Goal: Task Accomplishment & Management: Complete application form

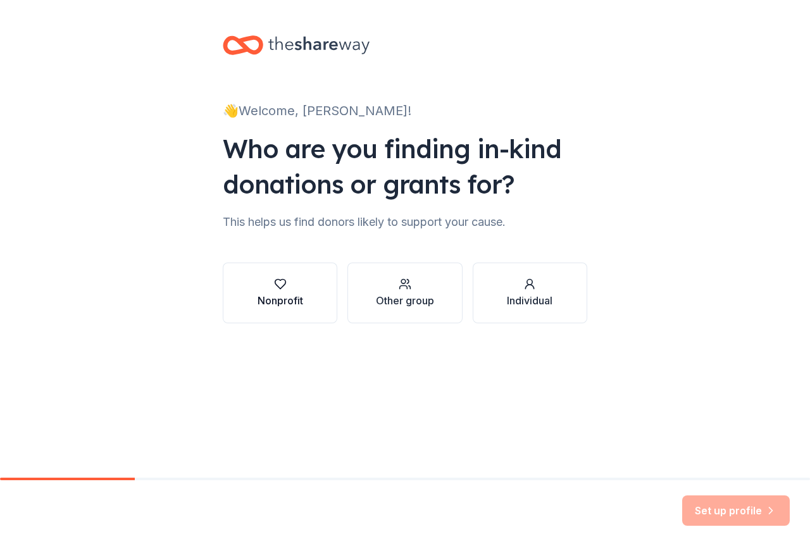
click at [258, 303] on div "Nonprofit" at bounding box center [281, 300] width 46 height 15
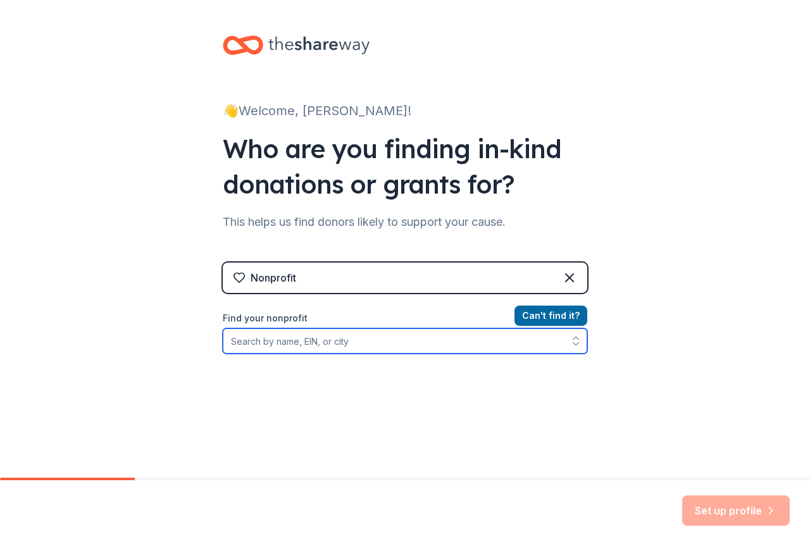
click at [267, 339] on input "Find your nonprofit" at bounding box center [405, 340] width 365 height 25
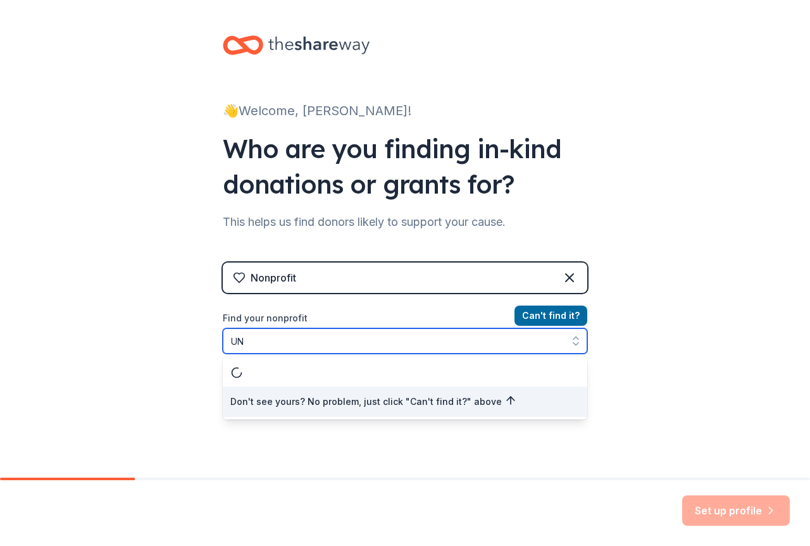
type input "U"
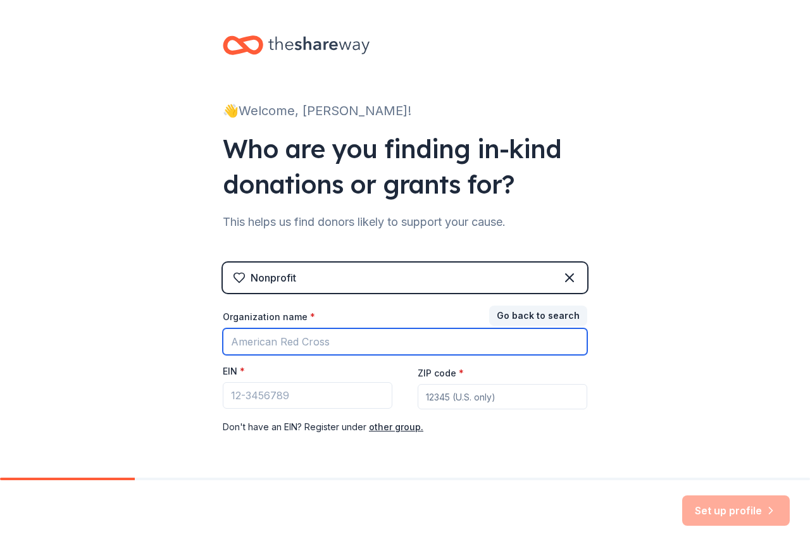
click at [317, 346] on input "Organization name *" at bounding box center [405, 341] width 365 height 27
type input "ASAP"
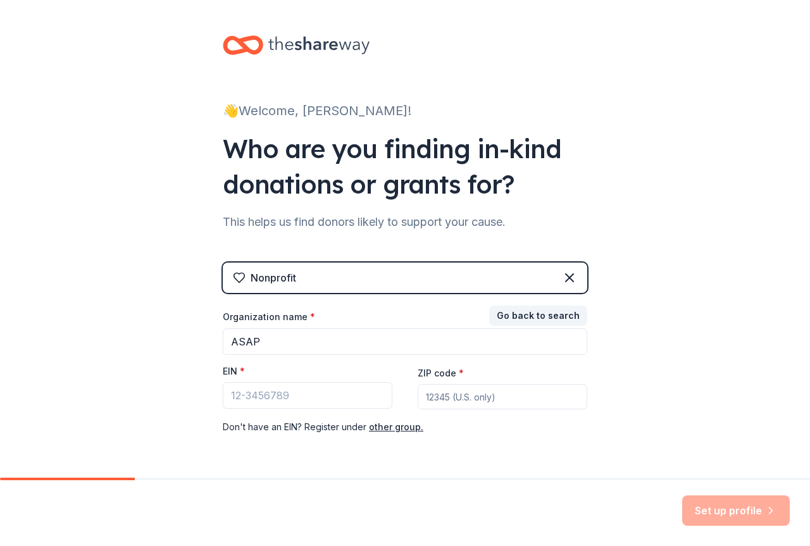
click at [147, 394] on div "👋 Welcome, [PERSON_NAME]! Who are you finding in-kind donations or grants for? …" at bounding box center [405, 260] width 810 height 521
click at [553, 313] on button "Go back to search" at bounding box center [538, 316] width 98 height 20
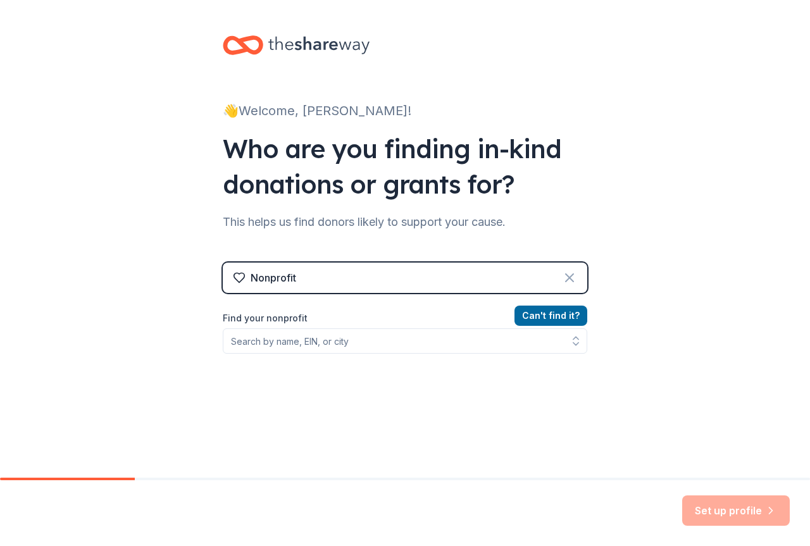
click at [567, 274] on icon at bounding box center [569, 277] width 15 height 15
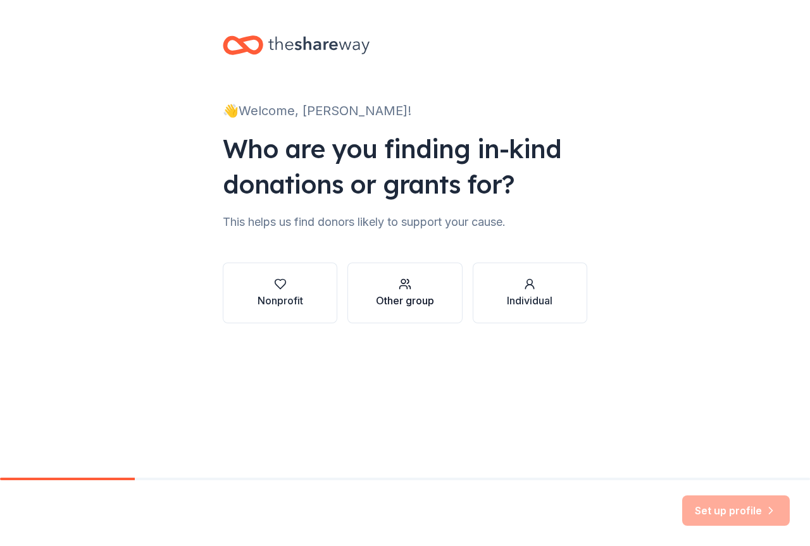
click at [416, 293] on div "Other group" at bounding box center [405, 300] width 58 height 15
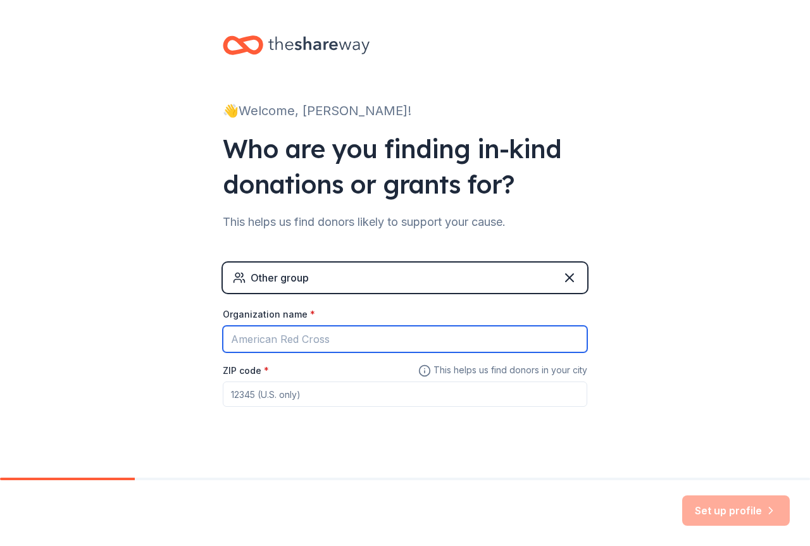
click at [308, 337] on input "Organization name *" at bounding box center [405, 339] width 365 height 27
click at [226, 339] on input "ASAP" at bounding box center [405, 339] width 365 height 27
type input "UNMH ASAP"
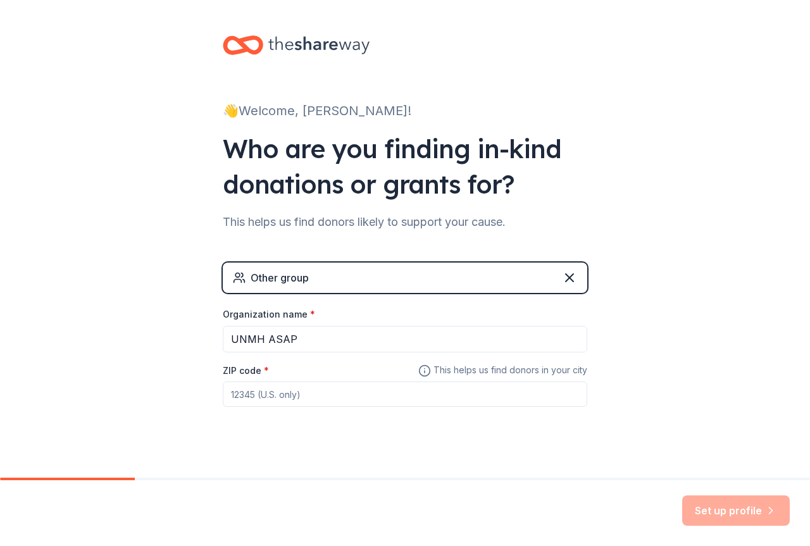
click at [259, 399] on input "ZIP code *" at bounding box center [405, 394] width 365 height 25
type input "87106"
click at [311, 434] on div "👋 Welcome, [PERSON_NAME]! Who are you finding in-kind donations or grants for? …" at bounding box center [405, 246] width 405 height 493
click at [728, 503] on button "Set up profile" at bounding box center [736, 511] width 108 height 30
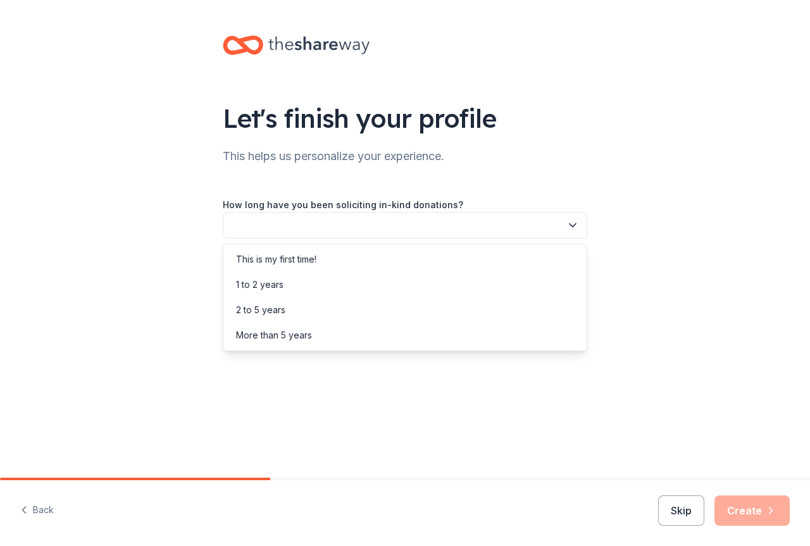
click at [408, 229] on button "button" at bounding box center [405, 225] width 365 height 27
click at [315, 261] on div "This is my first time!" at bounding box center [276, 259] width 80 height 15
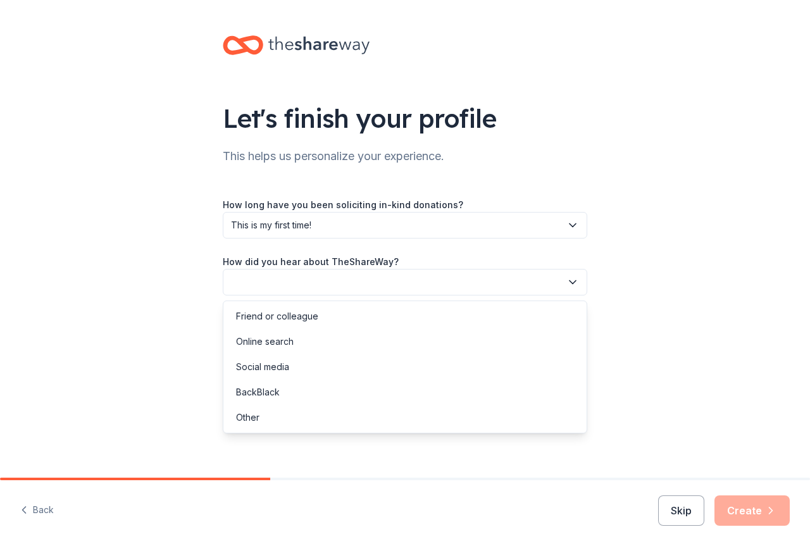
click at [312, 278] on button "button" at bounding box center [405, 282] width 365 height 27
click at [275, 346] on div "Online search" at bounding box center [265, 341] width 58 height 15
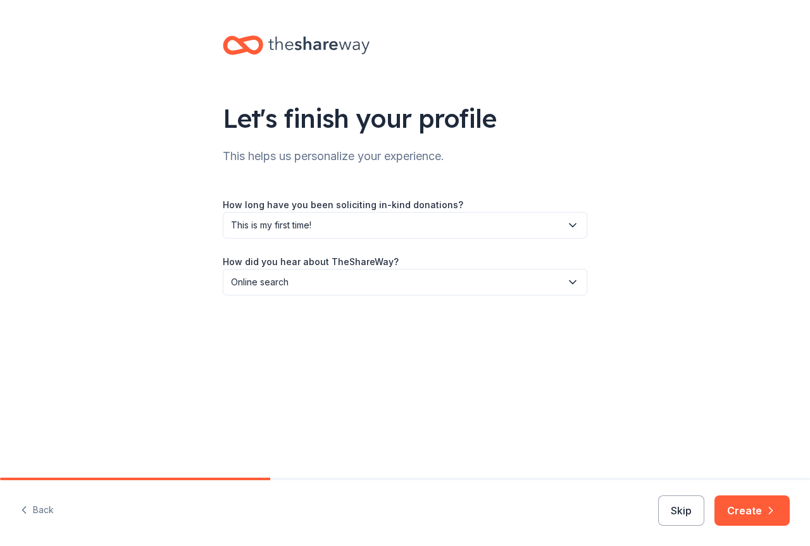
click at [751, 517] on button "Create" at bounding box center [751, 511] width 75 height 30
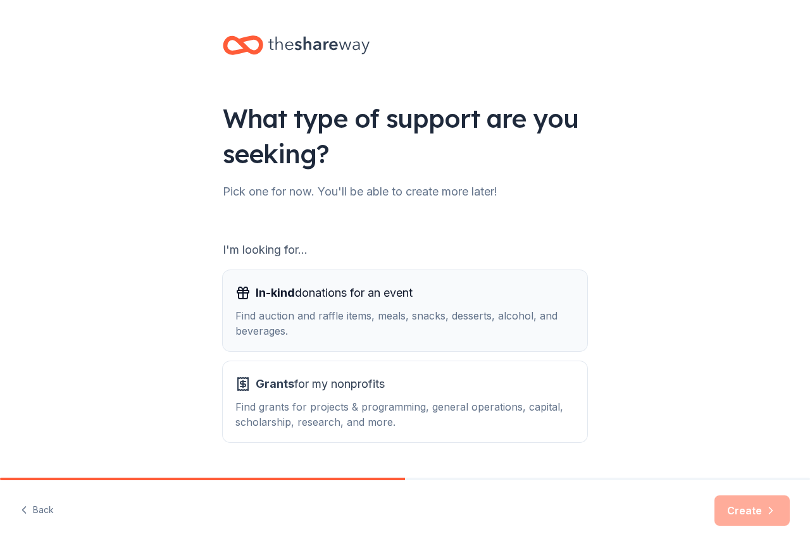
click at [352, 323] on div "Find auction and raffle items, meals, snacks, desserts, alcohol, and beverages." at bounding box center [404, 323] width 339 height 30
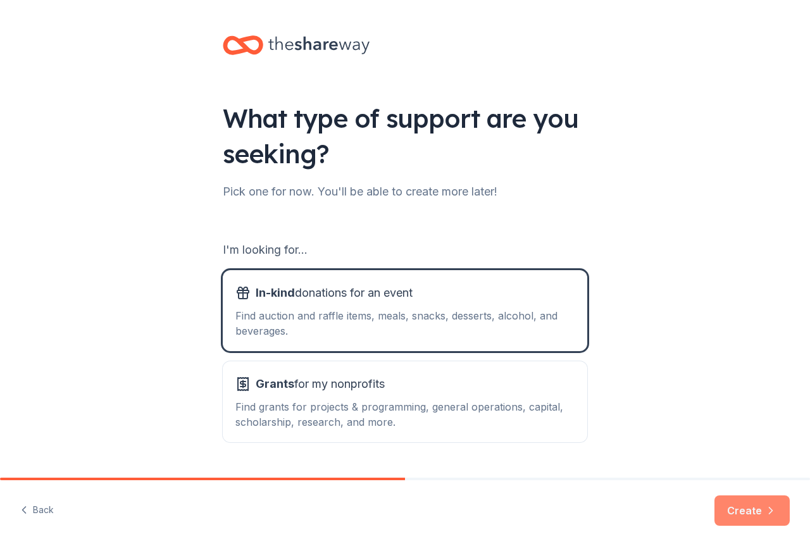
click at [751, 502] on button "Create" at bounding box center [751, 511] width 75 height 30
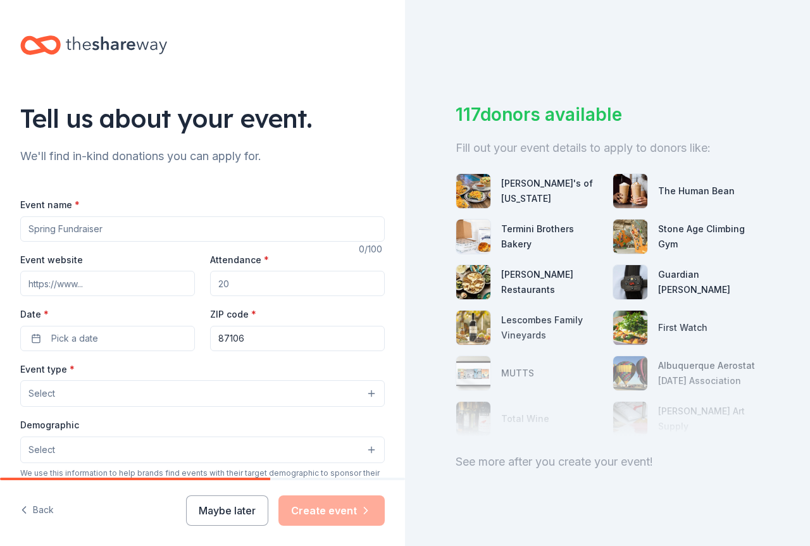
click at [117, 238] on input "Event name *" at bounding box center [202, 228] width 365 height 25
type input "Recovery Resolana"
drag, startPoint x: 235, startPoint y: 288, endPoint x: 204, endPoint y: 283, distance: 32.0
click at [190, 283] on div "Event website Attendance * Date * Pick a date ZIP code * 87106" at bounding box center [202, 301] width 365 height 99
click at [222, 282] on input "Attendance *" at bounding box center [297, 283] width 175 height 25
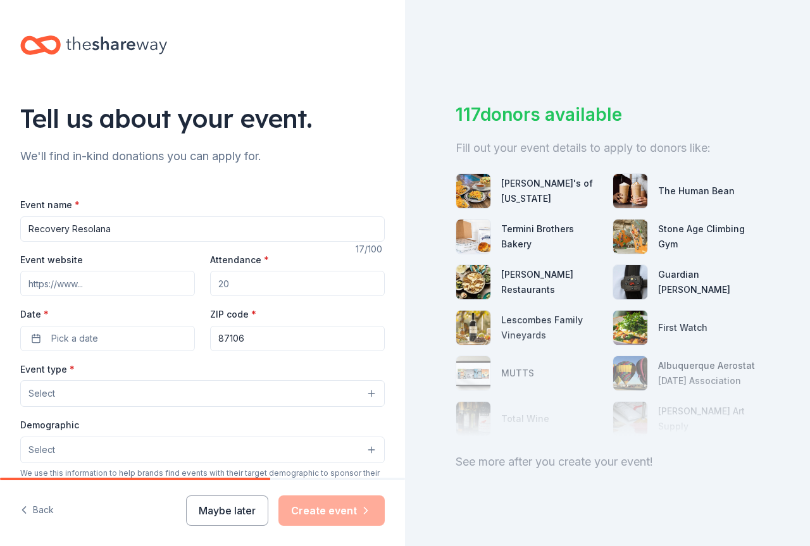
click at [227, 281] on input "Attendance *" at bounding box center [297, 283] width 175 height 25
click at [228, 281] on input "Attendance *" at bounding box center [297, 283] width 175 height 25
type input "125"
click at [105, 334] on button "Pick a date" at bounding box center [107, 338] width 175 height 25
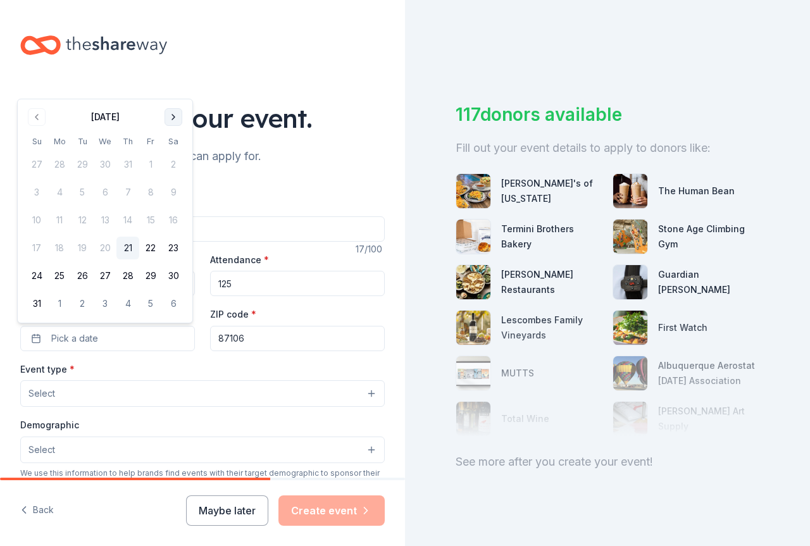
click at [171, 109] on button "Go to next month" at bounding box center [174, 117] width 18 height 18
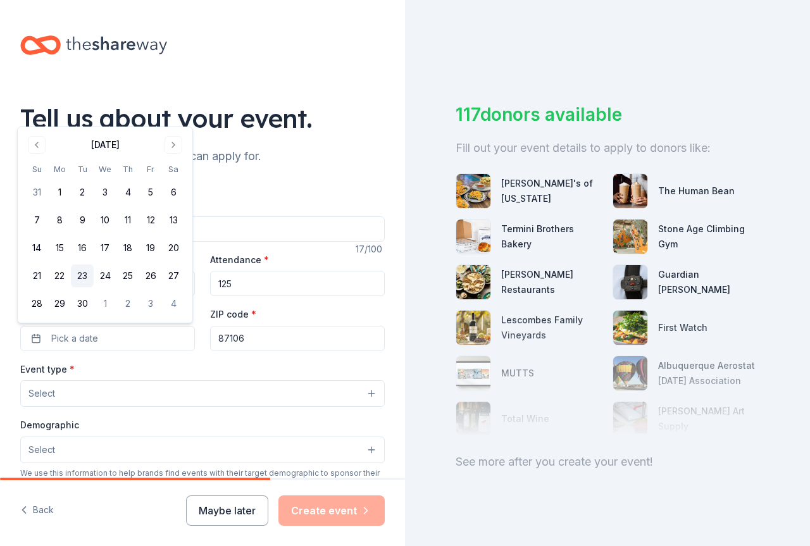
click at [80, 276] on button "23" at bounding box center [82, 276] width 23 height 23
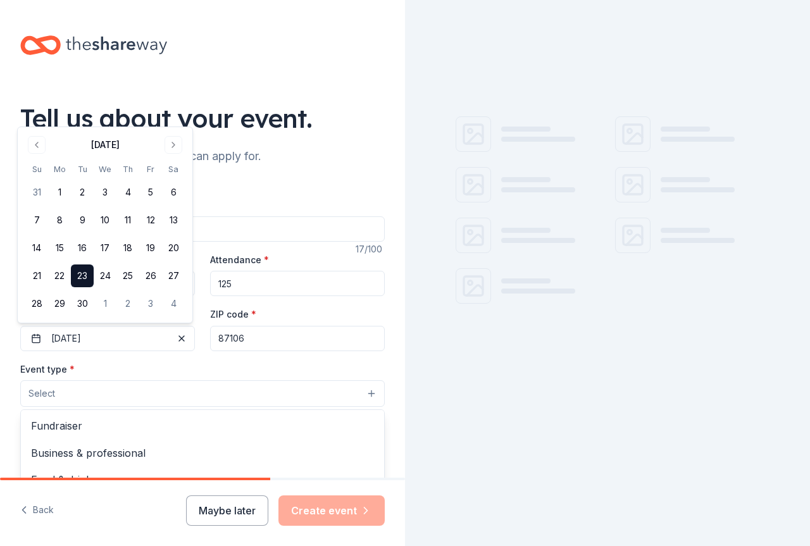
click at [70, 387] on button "Select" at bounding box center [202, 393] width 365 height 27
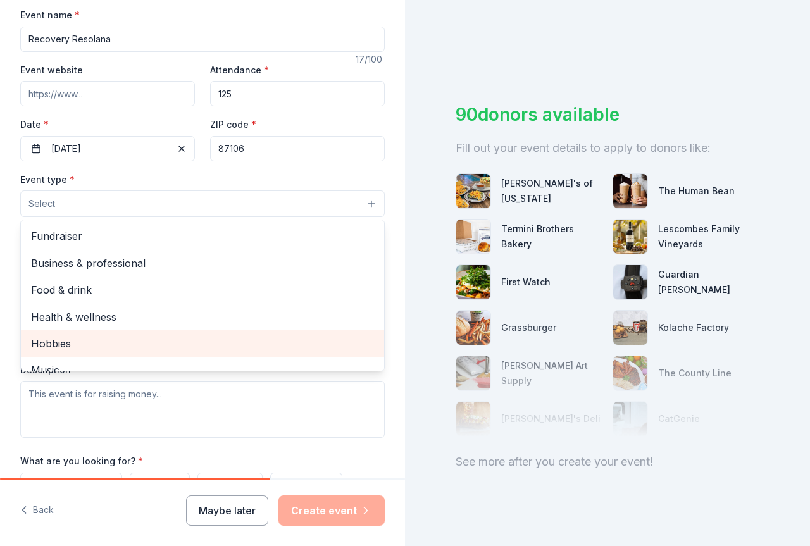
scroll to position [127, 0]
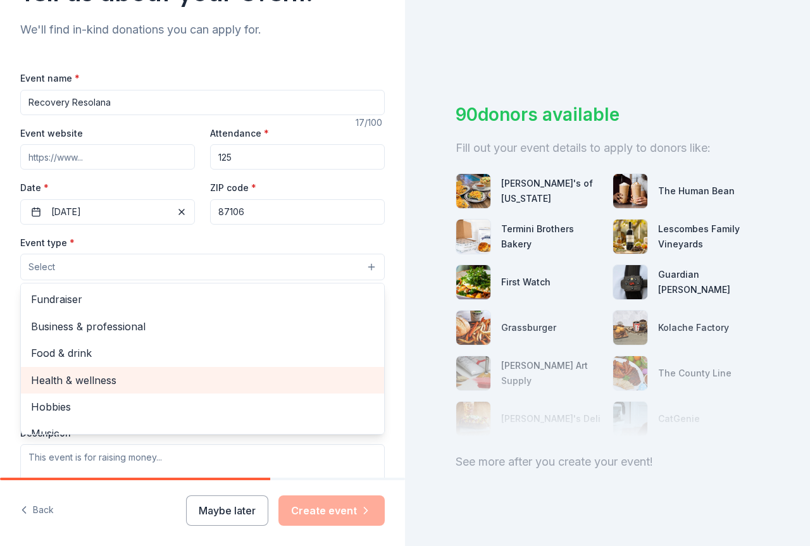
click at [99, 374] on span "Health & wellness" at bounding box center [202, 380] width 343 height 16
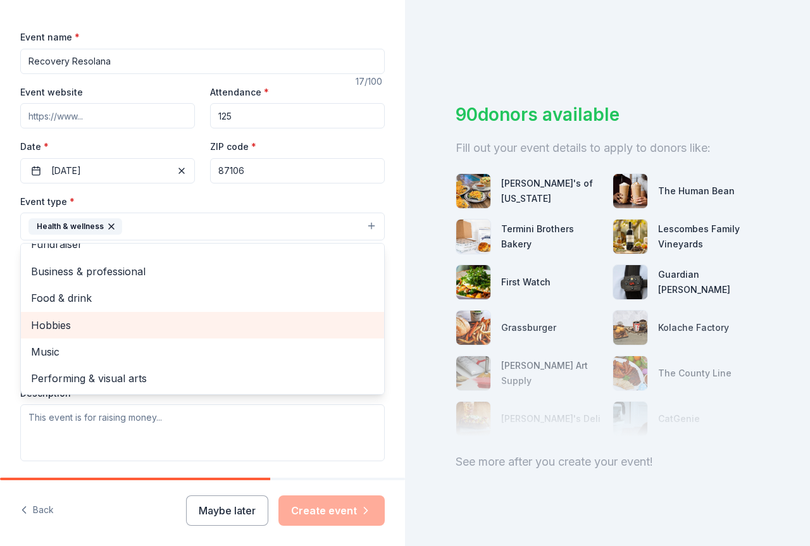
scroll to position [190, 0]
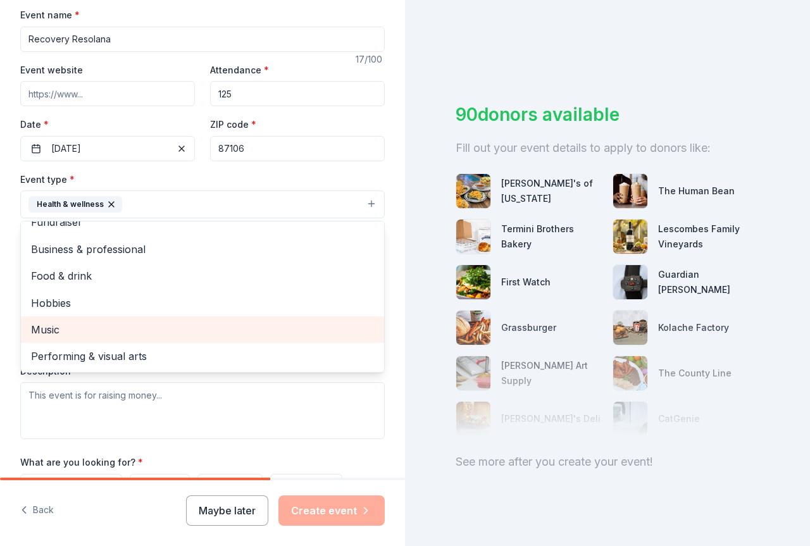
click at [61, 337] on span "Music" at bounding box center [202, 329] width 343 height 16
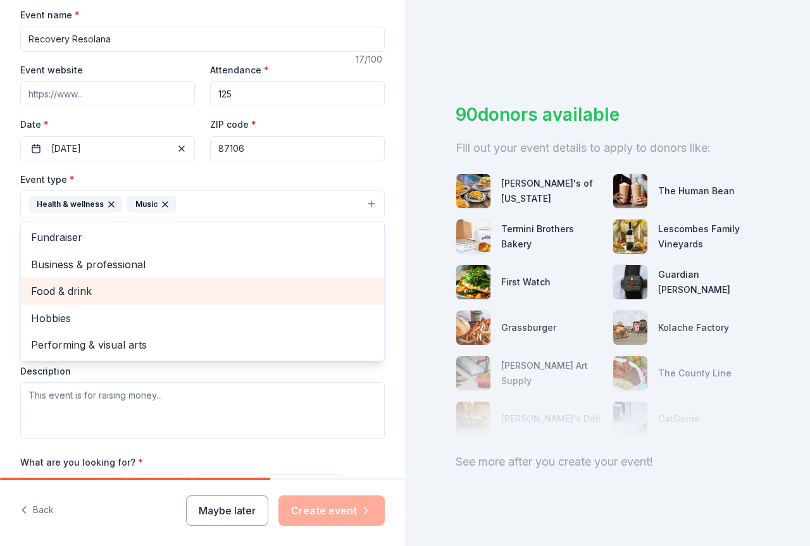
click at [90, 297] on span "Food & drink" at bounding box center [202, 291] width 343 height 16
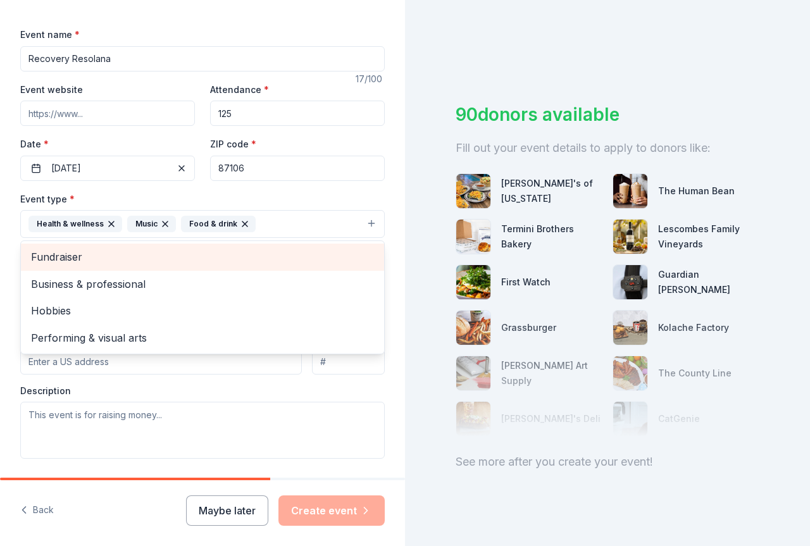
scroll to position [190, 0]
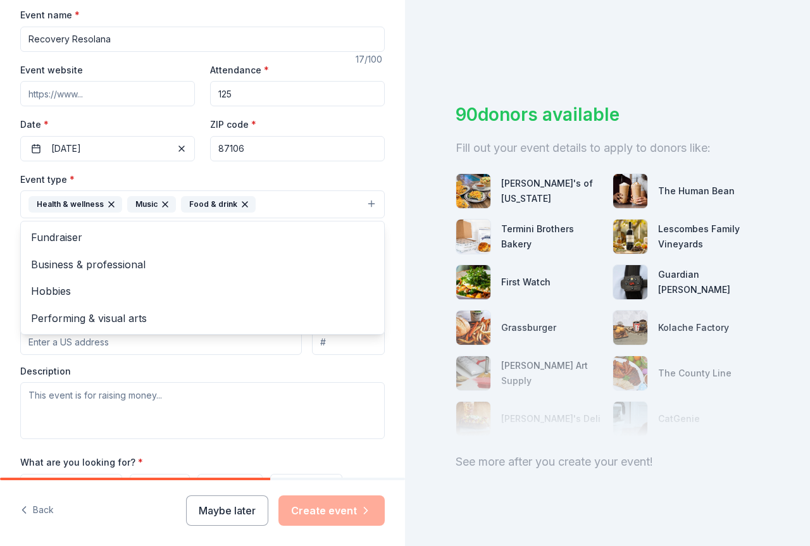
click at [1, 371] on div "Tell us about your event. We'll find in-kind donations you can apply for. Event…" at bounding box center [202, 232] width 405 height 844
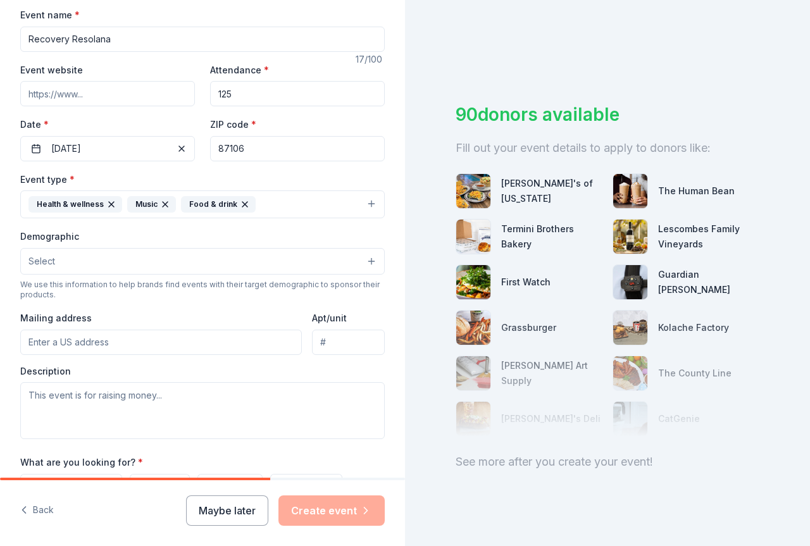
click at [61, 342] on input "Mailing address" at bounding box center [161, 342] width 282 height 25
click at [84, 267] on button "Select" at bounding box center [202, 261] width 365 height 27
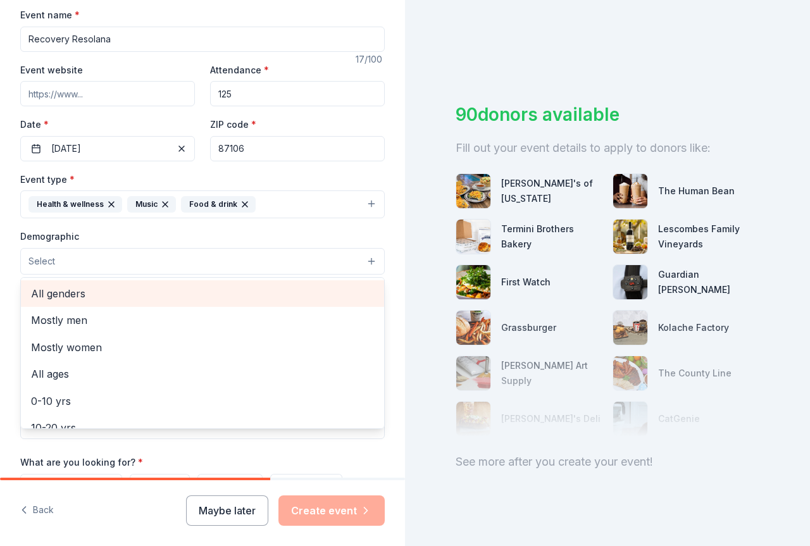
click at [86, 297] on span "All genders" at bounding box center [202, 293] width 343 height 16
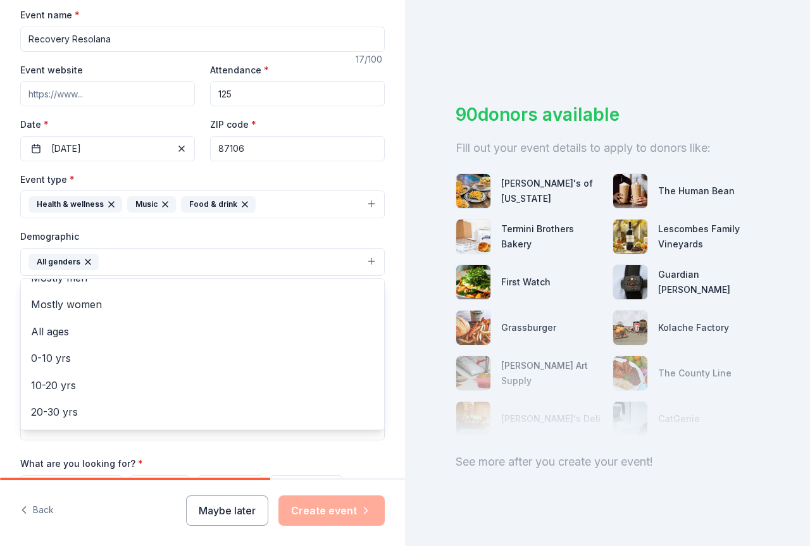
scroll to position [0, 0]
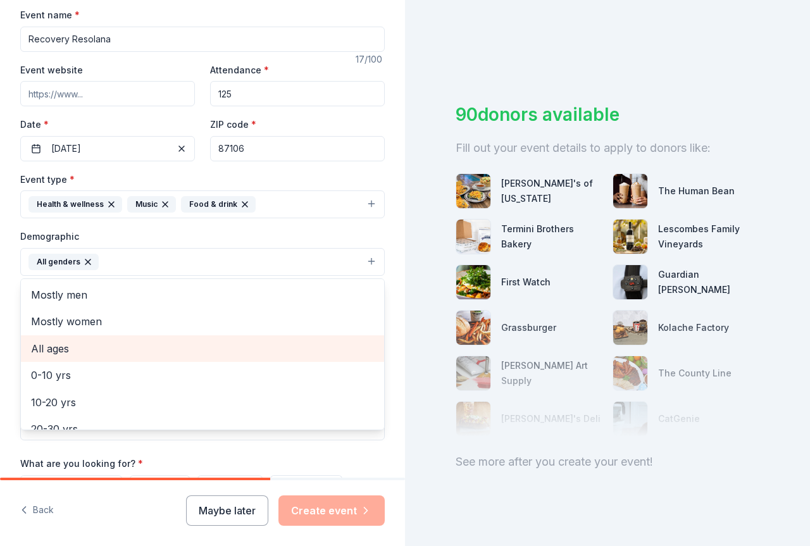
click at [73, 347] on span "All ages" at bounding box center [202, 348] width 343 height 16
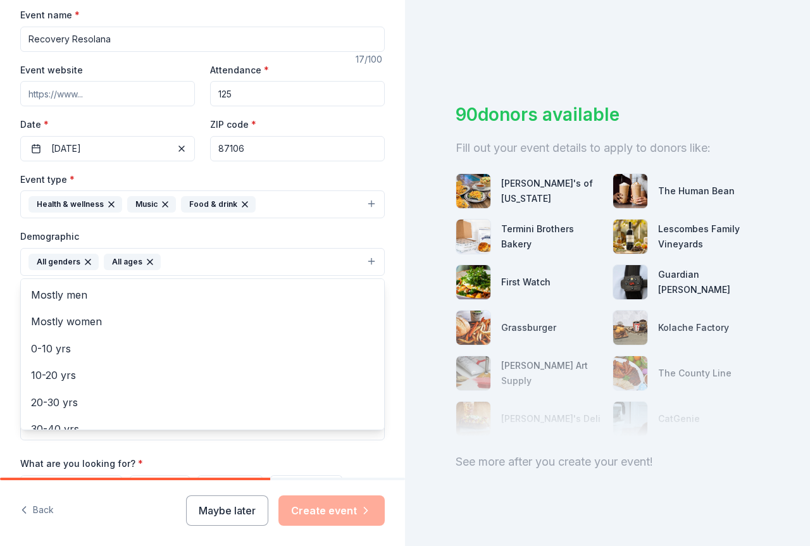
click at [228, 237] on div "Demographic All genders All ages Mostly men Mostly women 0-10 yrs 10-20 yrs 20-…" at bounding box center [202, 251] width 365 height 47
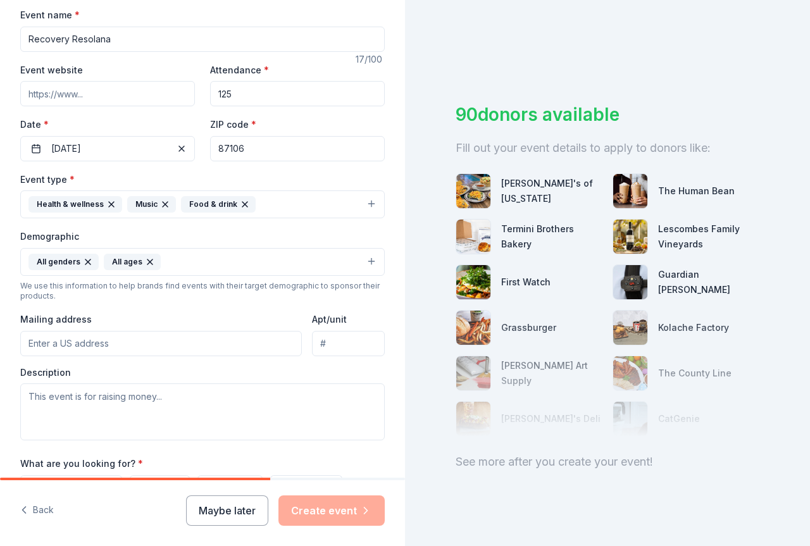
click at [123, 349] on input "Mailing address" at bounding box center [161, 343] width 282 height 25
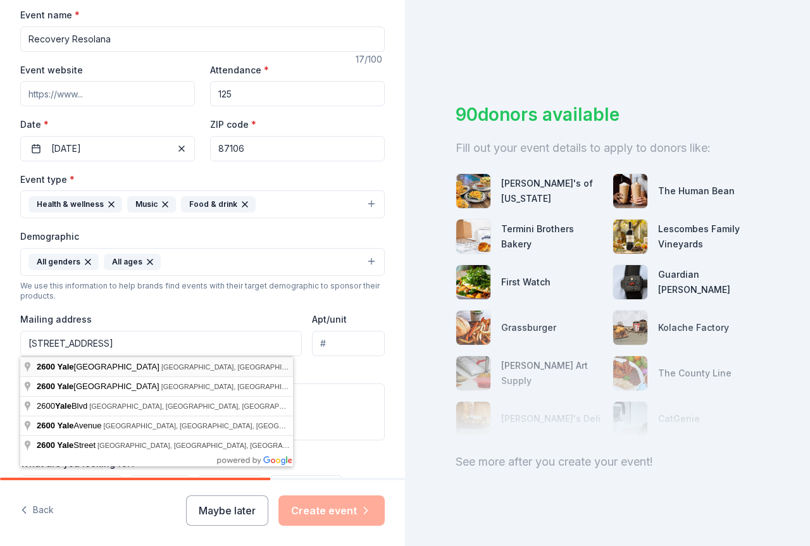
type input "[STREET_ADDRESS]"
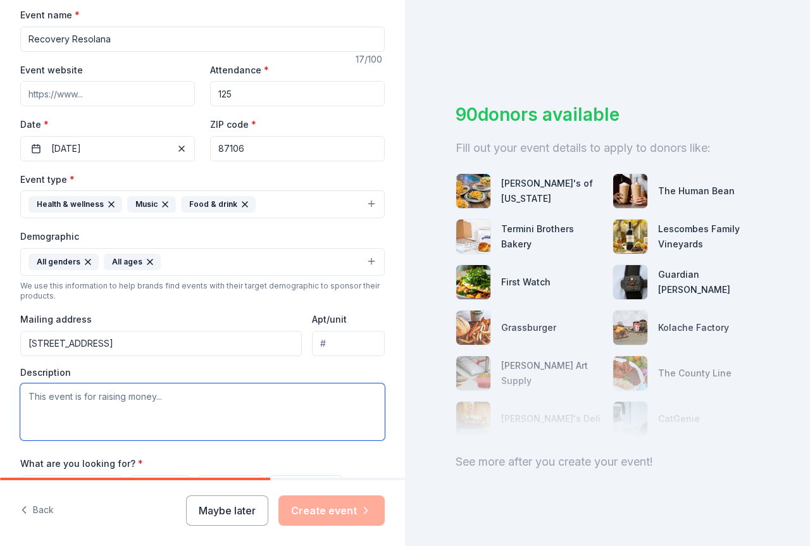
click at [103, 404] on textarea at bounding box center [202, 411] width 365 height 57
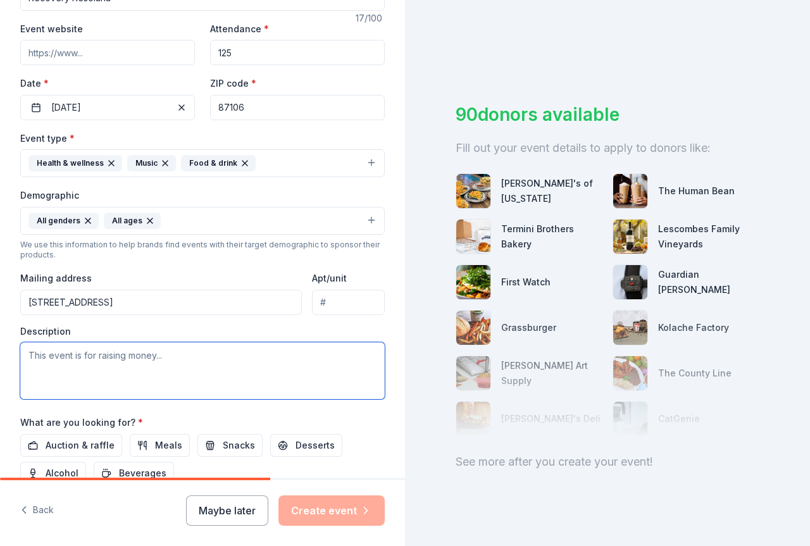
scroll to position [253, 0]
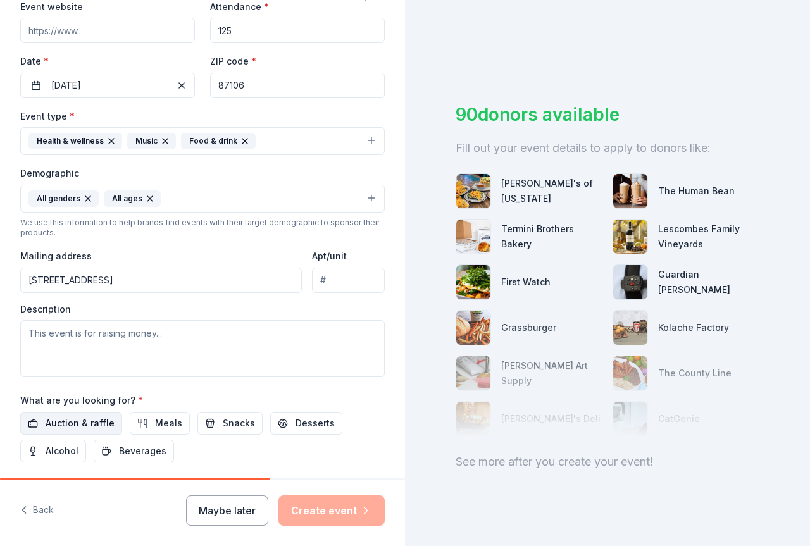
click at [90, 426] on span "Auction & raffle" at bounding box center [80, 423] width 69 height 15
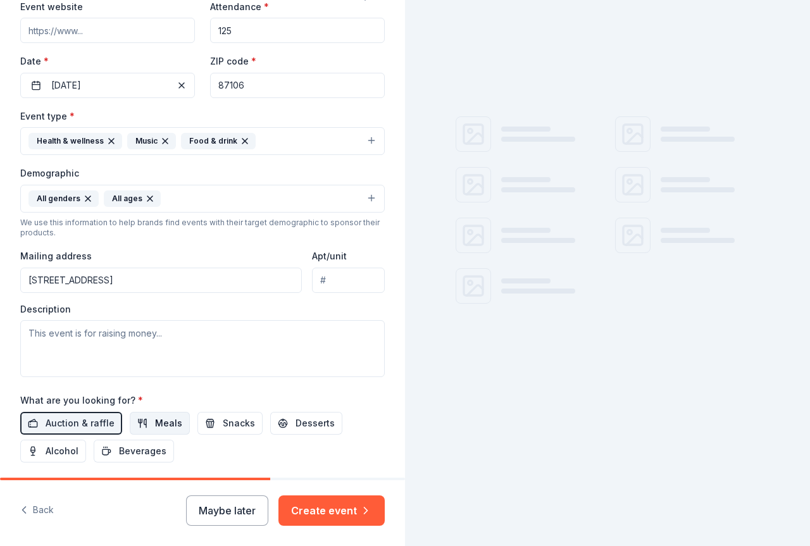
click at [146, 427] on button "Meals" at bounding box center [160, 423] width 60 height 23
click at [223, 427] on span "Snacks" at bounding box center [239, 423] width 32 height 15
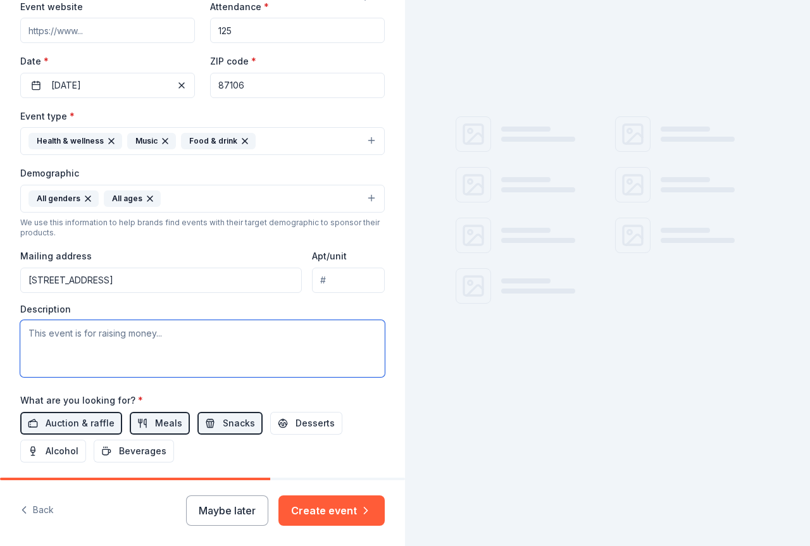
click at [61, 348] on textarea at bounding box center [202, 348] width 365 height 57
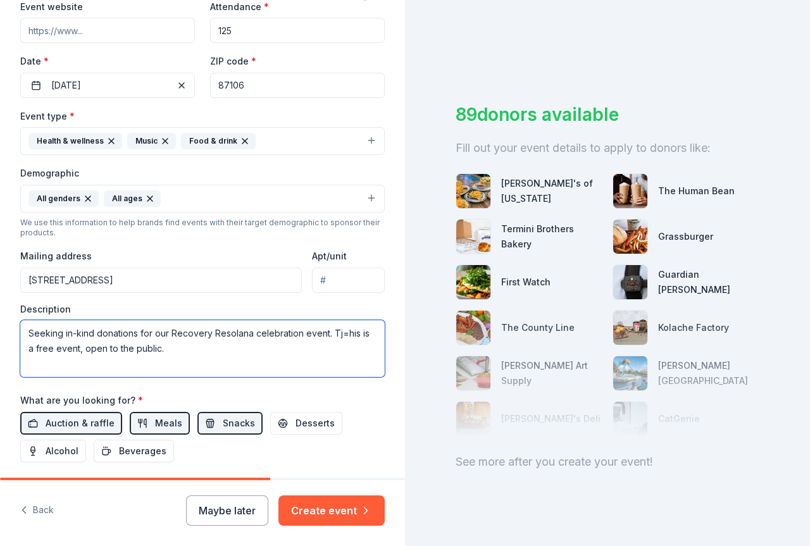
drag, startPoint x: 346, startPoint y: 334, endPoint x: 352, endPoint y: 337, distance: 7.4
click at [346, 335] on textarea "Seeking in-kind donations for our Recovery Resolana celebration event. Tj=his i…" at bounding box center [202, 348] width 365 height 57
click at [161, 349] on textarea "Seeking in-kind donations for our Recovery Resolana celebration event. This is …" at bounding box center [202, 348] width 365 height 57
click at [59, 363] on textarea "Seeking in-kind donations for our Recovery Resolana celebration event. This is …" at bounding box center [202, 348] width 365 height 57
click at [143, 366] on textarea "Seeking in-kind donations for our Recovery Resolana celebration event. This is …" at bounding box center [202, 348] width 365 height 57
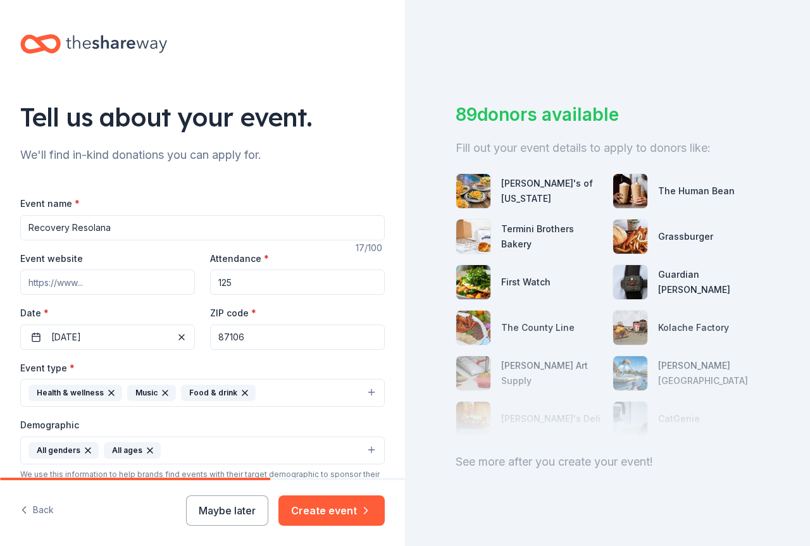
scroll to position [0, 0]
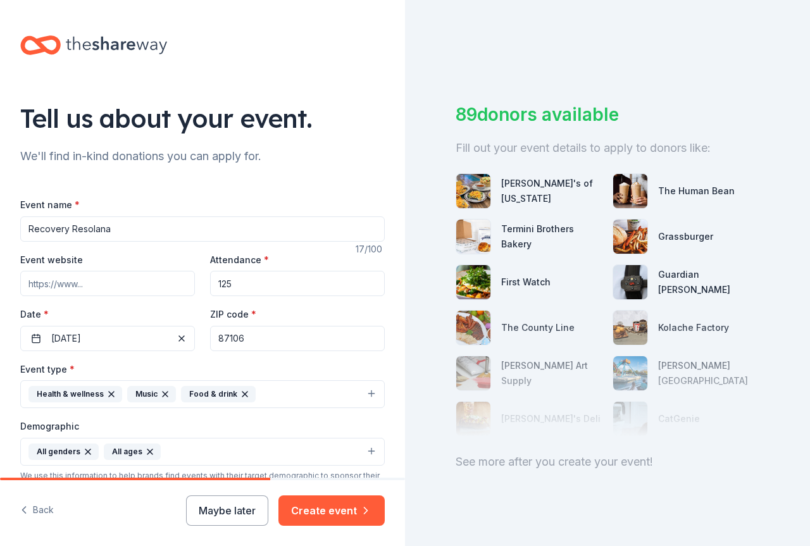
type textarea "Seeking in-kind donations for our Recovery Resolana celebration event. This is …"
click at [152, 232] on input "Recovery Resolana" at bounding box center [202, 228] width 365 height 25
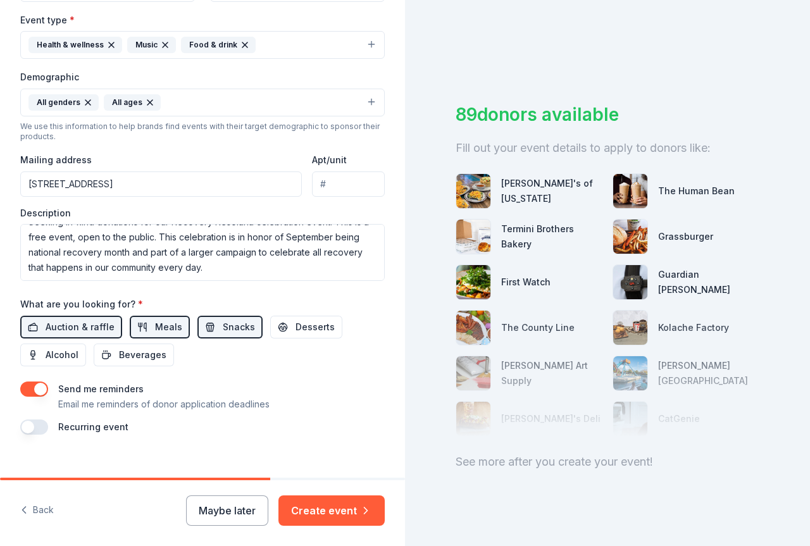
scroll to position [367, 0]
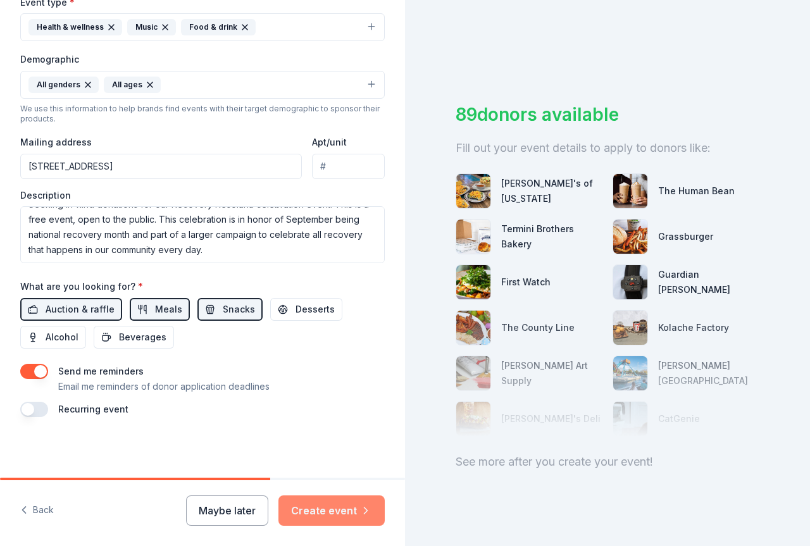
type input "Recovery Resolana at UNMH ASAP Clinic"
click at [340, 514] on button "Create event" at bounding box center [331, 511] width 106 height 30
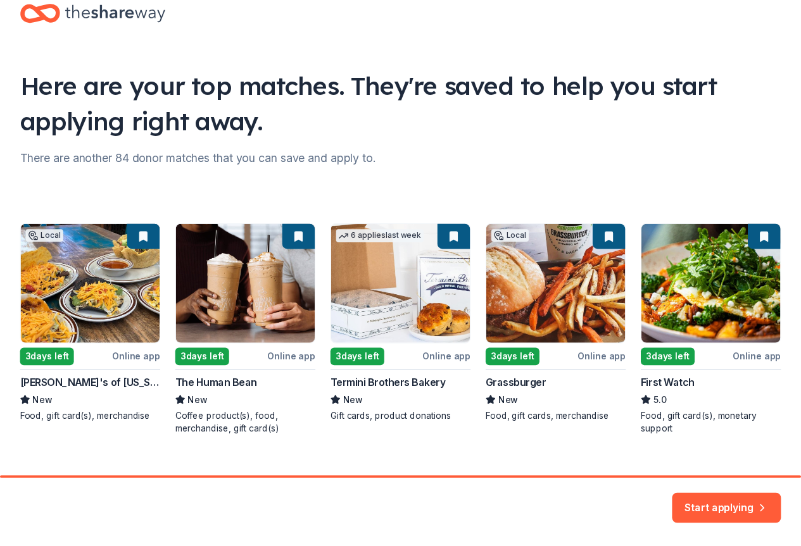
scroll to position [54, 0]
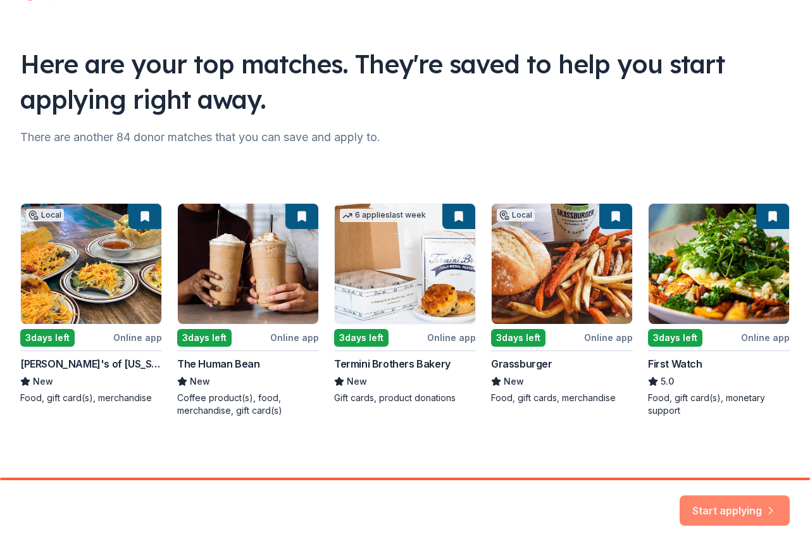
click at [731, 505] on button "Start applying" at bounding box center [735, 504] width 110 height 30
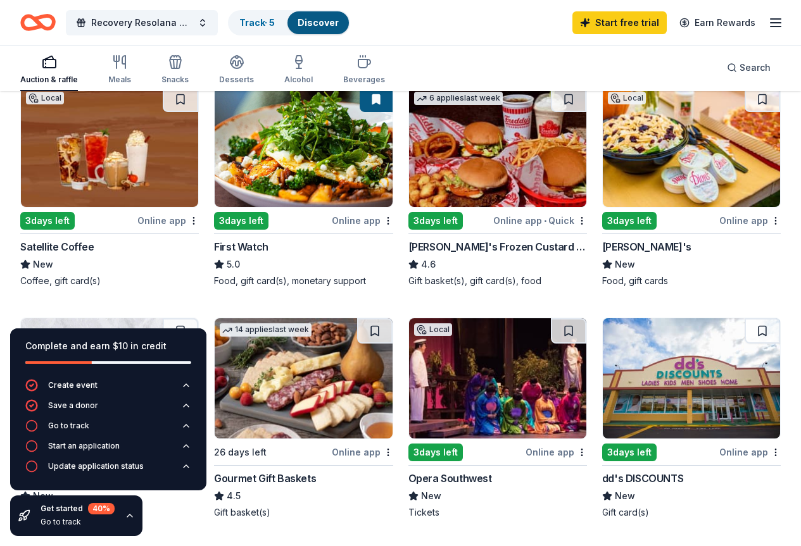
scroll to position [823, 0]
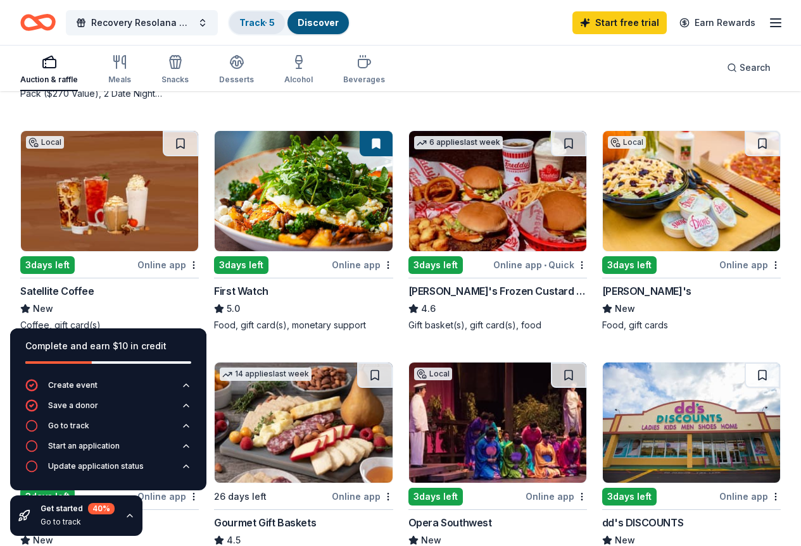
click at [268, 18] on link "Track · 5" at bounding box center [256, 22] width 35 height 11
